Goal: Communication & Community: Answer question/provide support

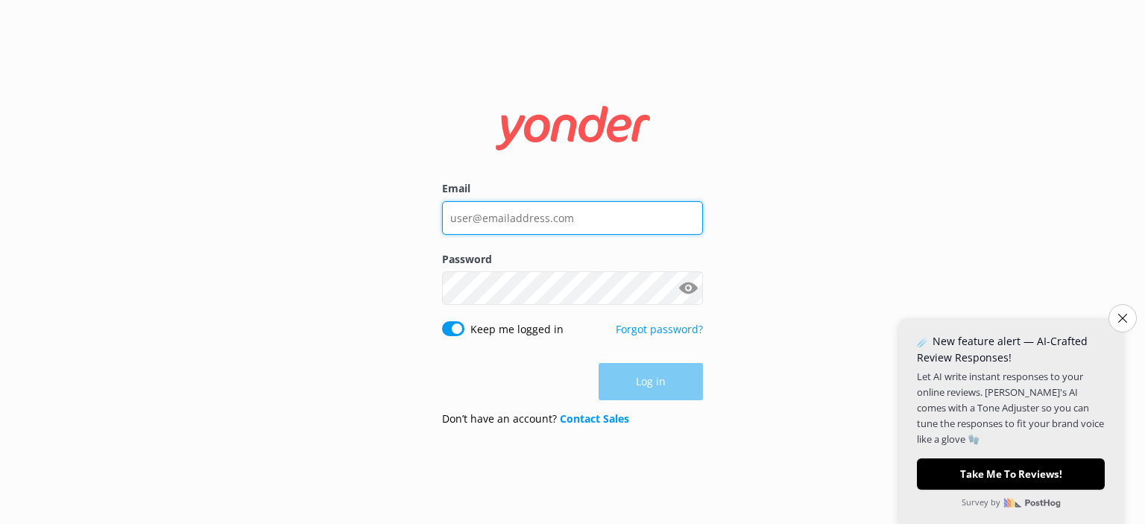
click at [525, 220] on input "Email" at bounding box center [572, 218] width 261 height 34
type input "[EMAIL_ADDRESS][DOMAIN_NAME]"
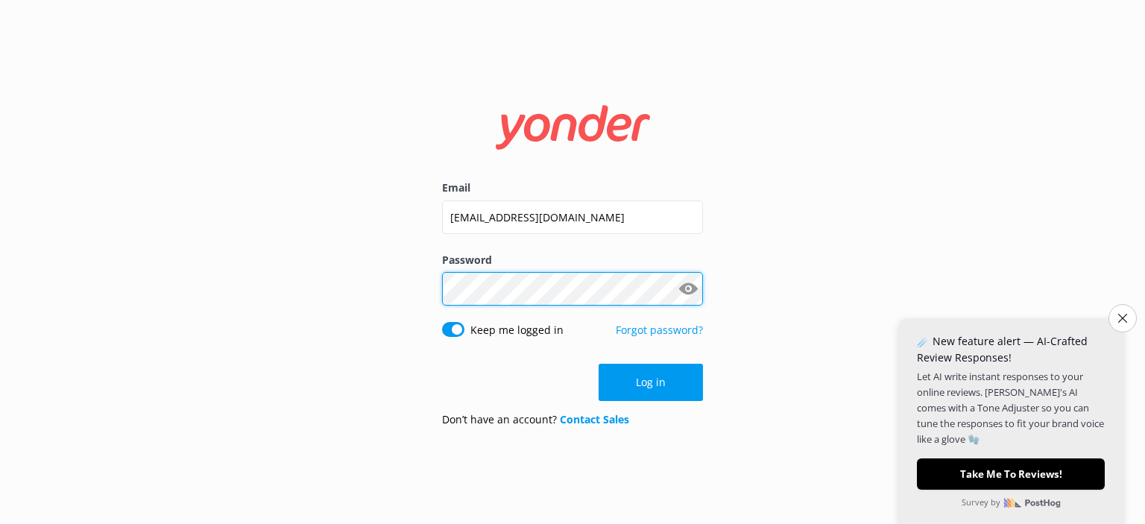
click button "Log in" at bounding box center [651, 382] width 104 height 37
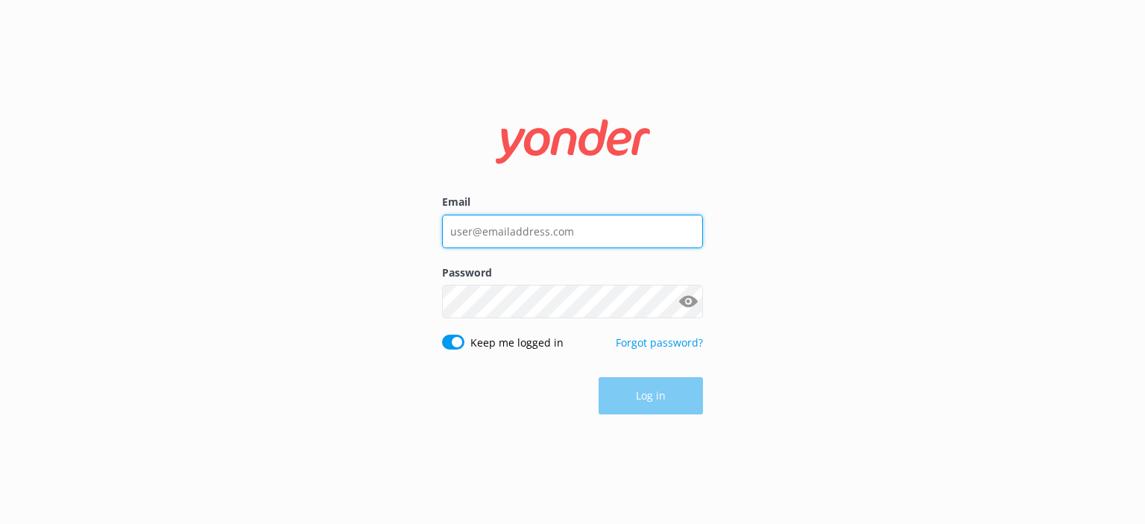
click at [584, 232] on input "Email" at bounding box center [572, 232] width 261 height 34
type input "[EMAIL_ADDRESS][DOMAIN_NAME]"
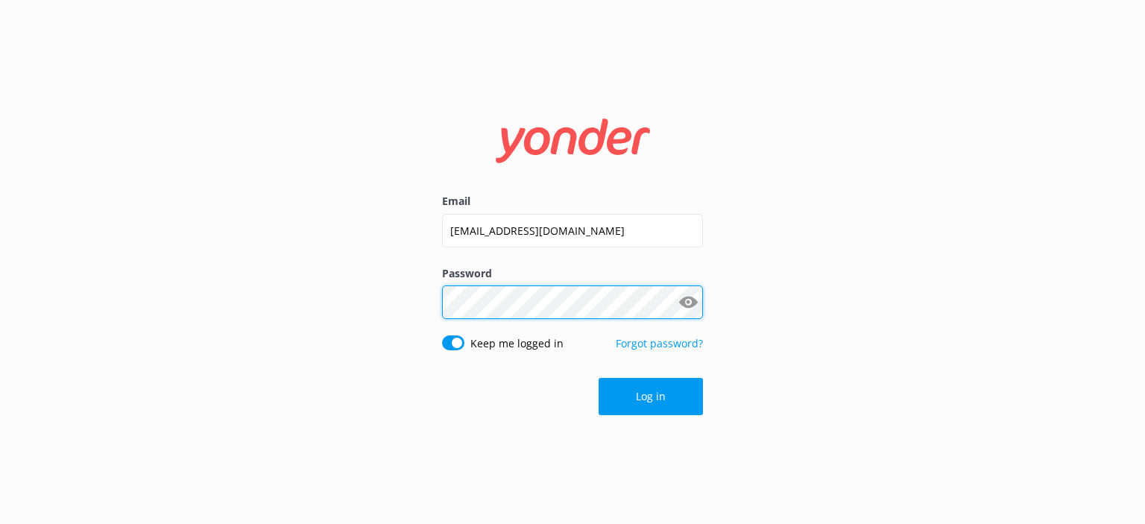
click button "Log in" at bounding box center [651, 396] width 104 height 37
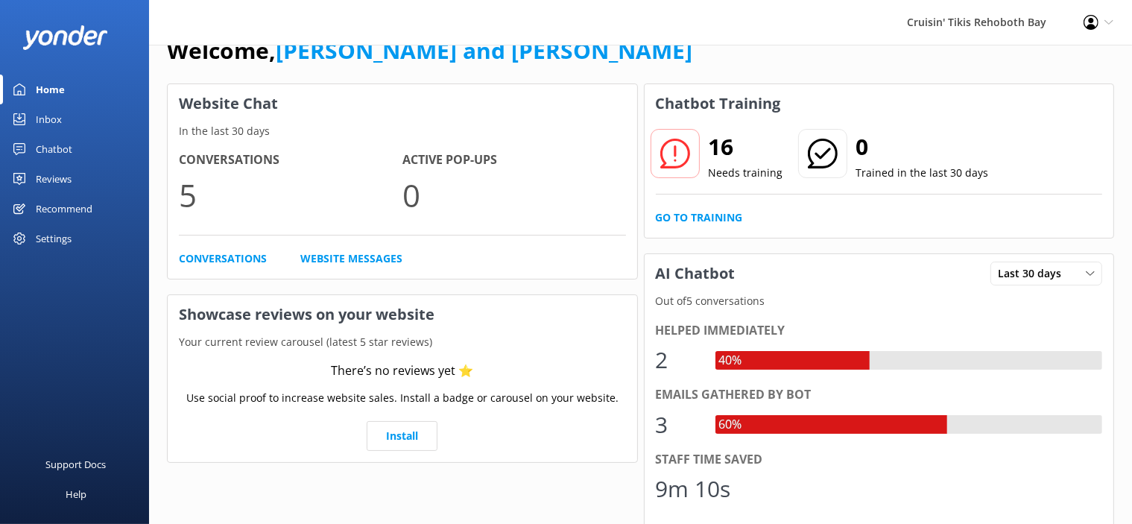
scroll to position [24, 0]
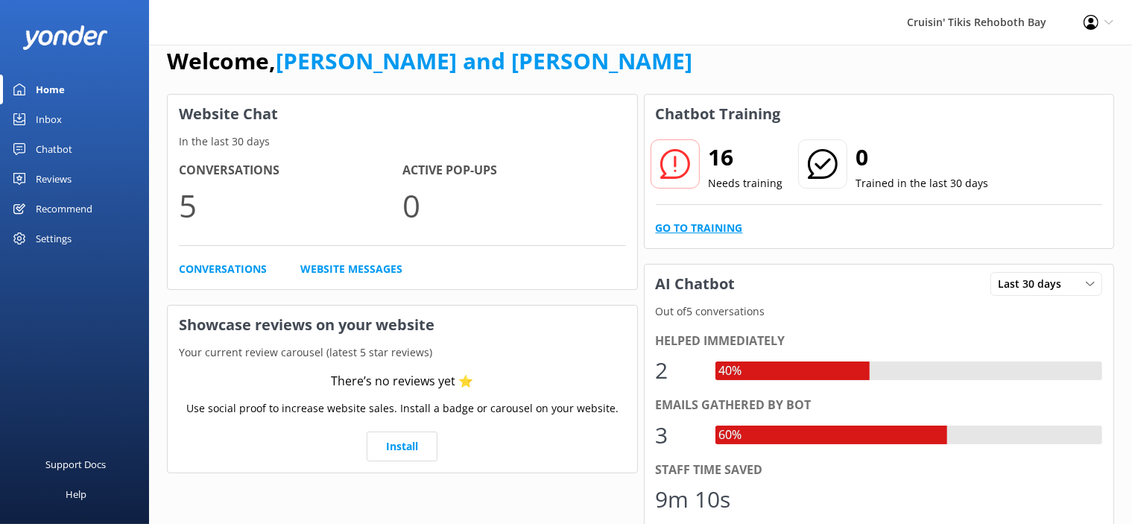
click at [696, 232] on link "Go to Training" at bounding box center [699, 228] width 87 height 16
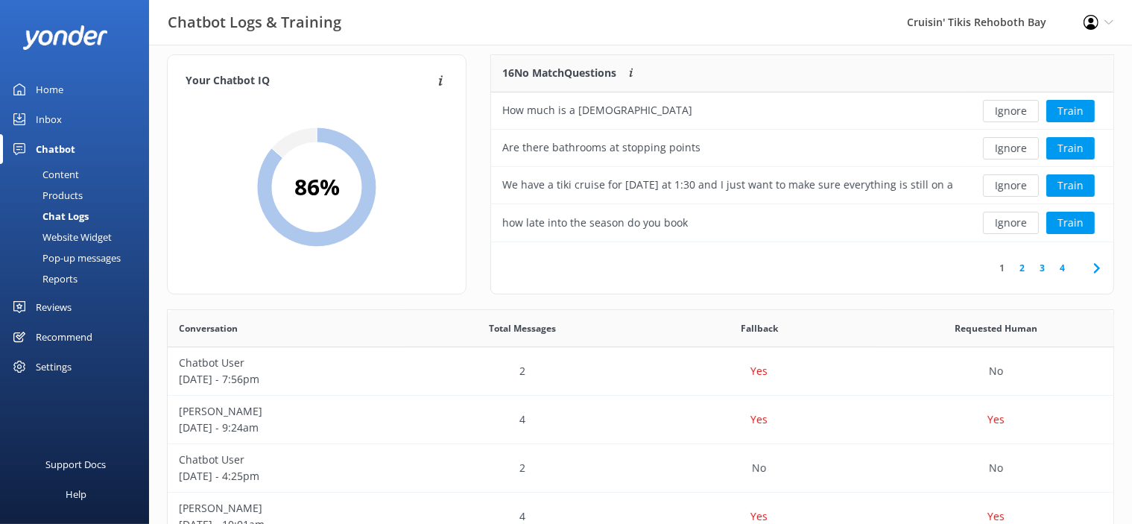
scroll to position [14, 0]
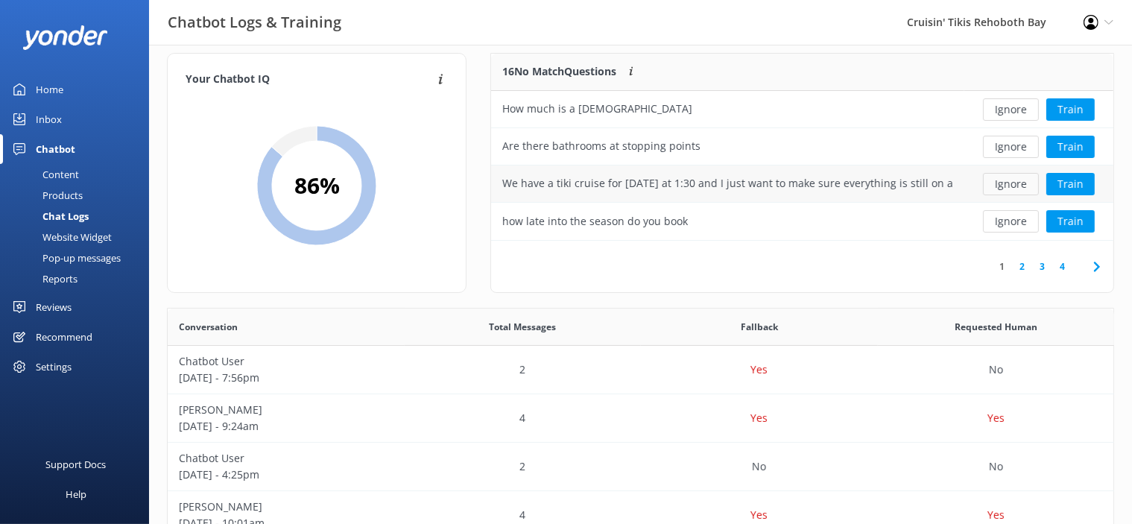
click at [1005, 178] on button "Ignore" at bounding box center [1011, 184] width 56 height 22
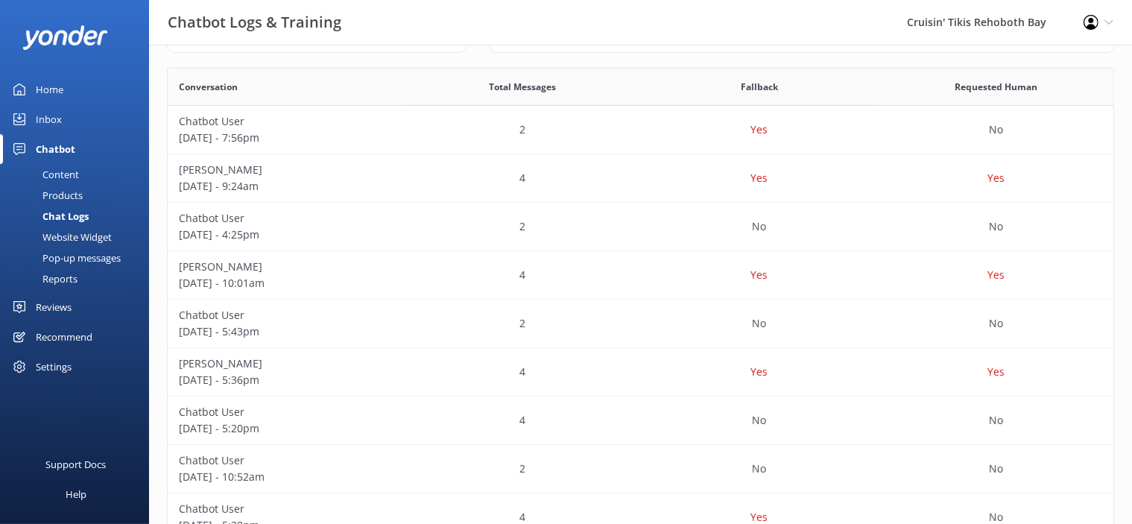
scroll to position [259, 0]
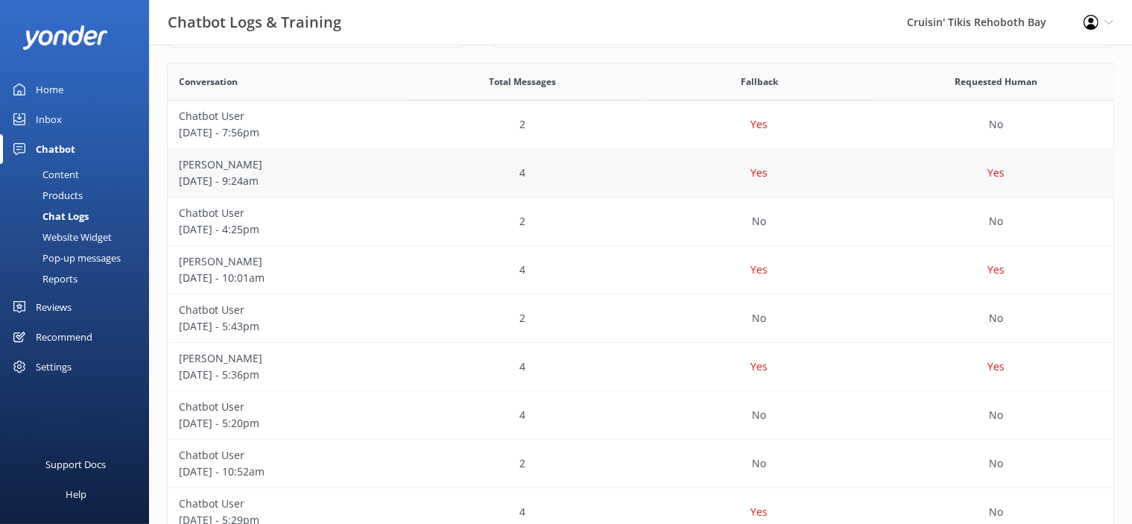
click at [265, 178] on p "[DATE] - 9:24am" at bounding box center [286, 181] width 215 height 16
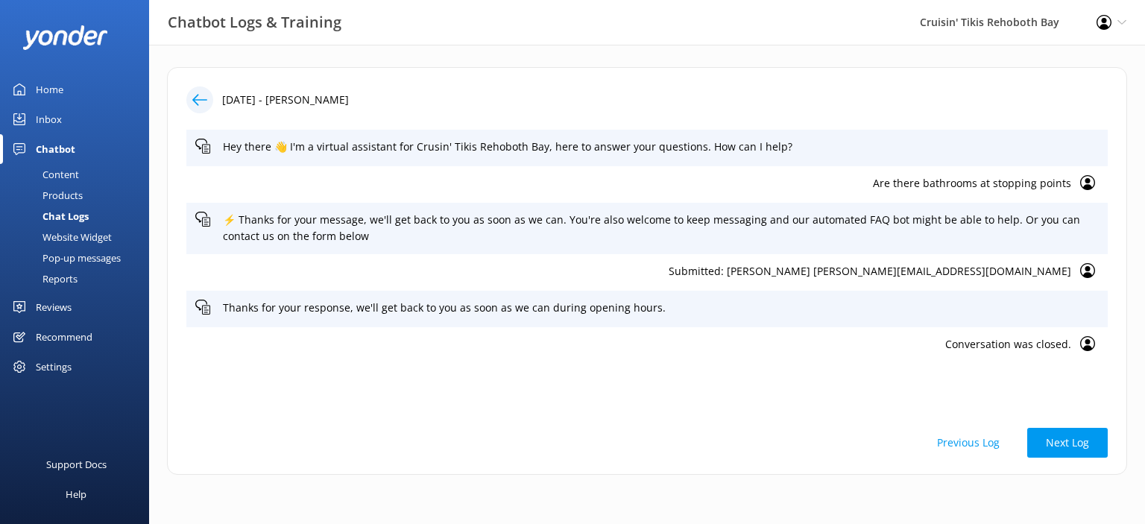
click at [203, 107] on icon at bounding box center [199, 99] width 15 height 15
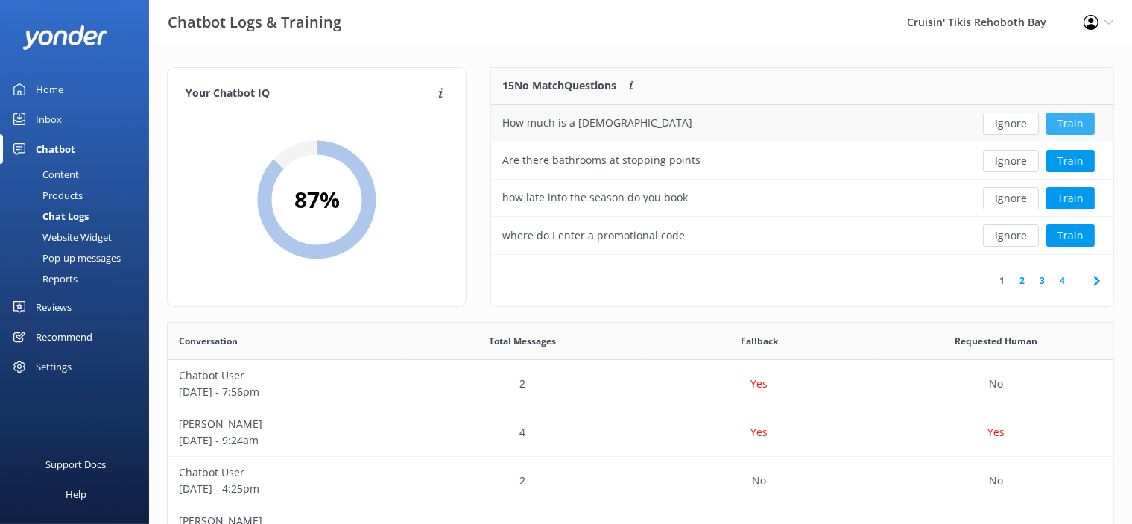
click at [1076, 129] on button "Train" at bounding box center [1071, 124] width 48 height 22
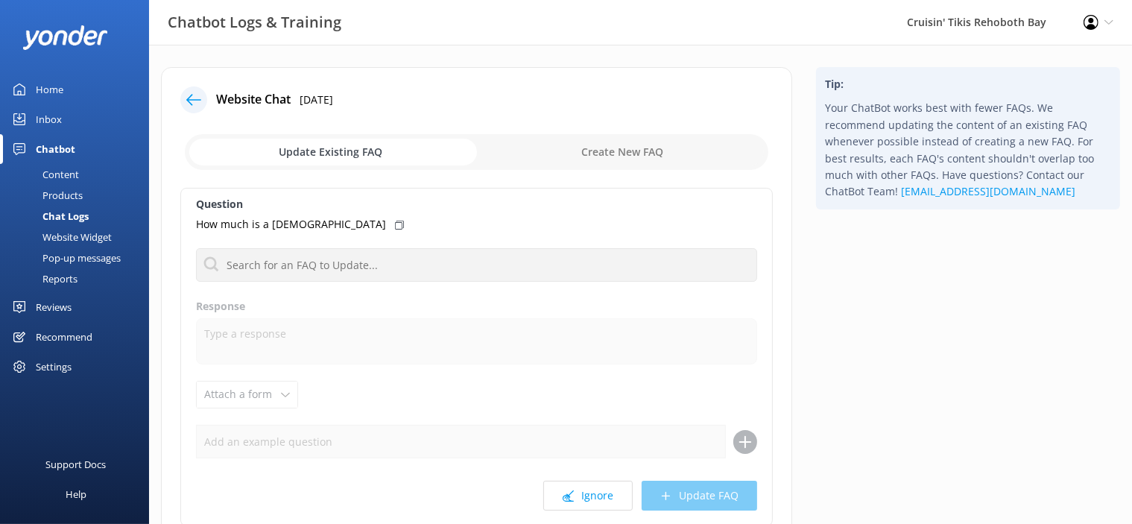
click at [623, 157] on input "checkbox" at bounding box center [477, 152] width 584 height 36
checkbox input "true"
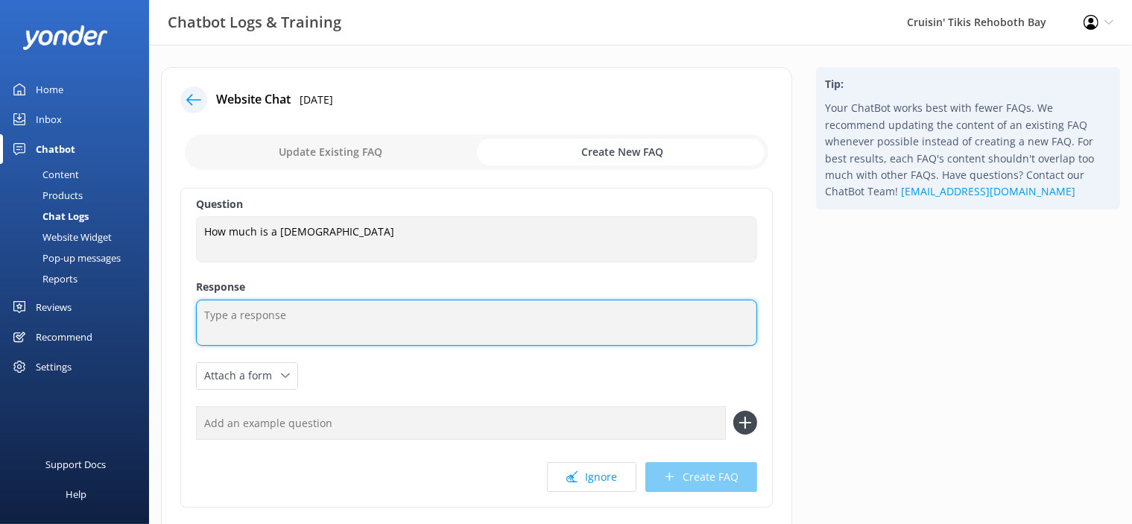
click at [205, 313] on textarea at bounding box center [476, 323] width 561 height 46
